Goal: Task Accomplishment & Management: Manage account settings

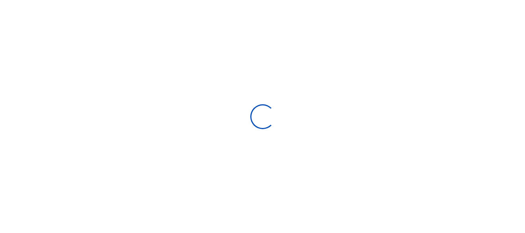
scroll to position [6, 6]
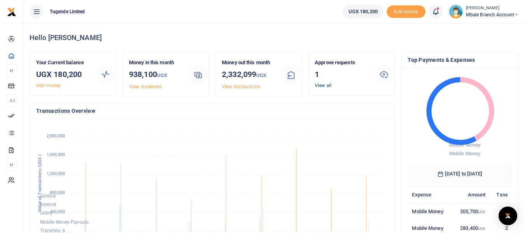
click at [325, 85] on link "View all" at bounding box center [323, 85] width 17 height 5
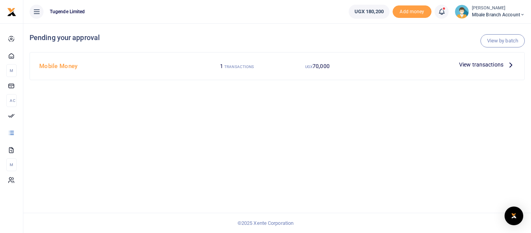
click at [487, 63] on span "View transactions" at bounding box center [481, 64] width 44 height 9
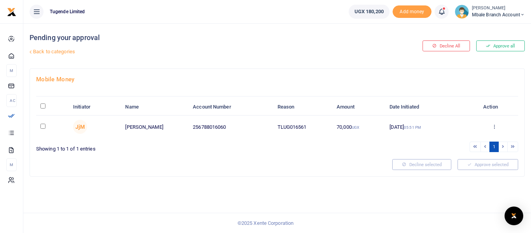
click at [43, 125] on input "checkbox" at bounding box center [42, 126] width 5 height 5
checkbox input "true"
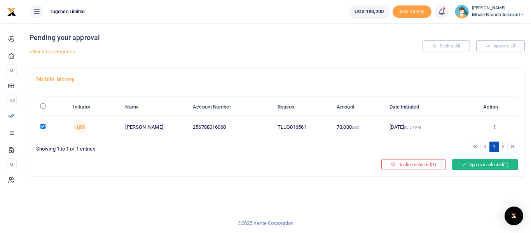
click at [476, 166] on button "Approve selected (1)" at bounding box center [485, 164] width 66 height 11
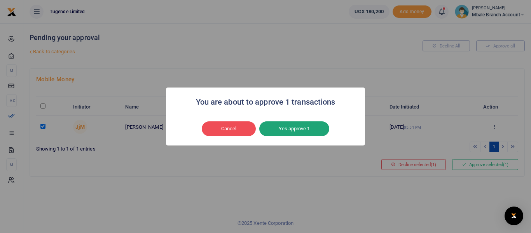
click at [293, 128] on button "Yes approve 1" at bounding box center [294, 128] width 70 height 15
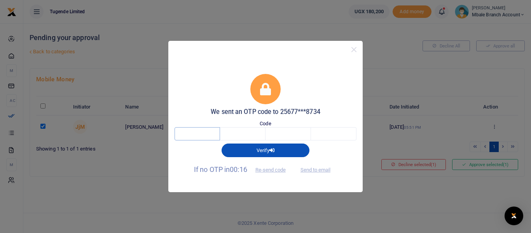
click at [205, 135] on input "text" at bounding box center [197, 133] width 45 height 13
type input "9"
type input "1"
type input "0"
